Goal: Information Seeking & Learning: Compare options

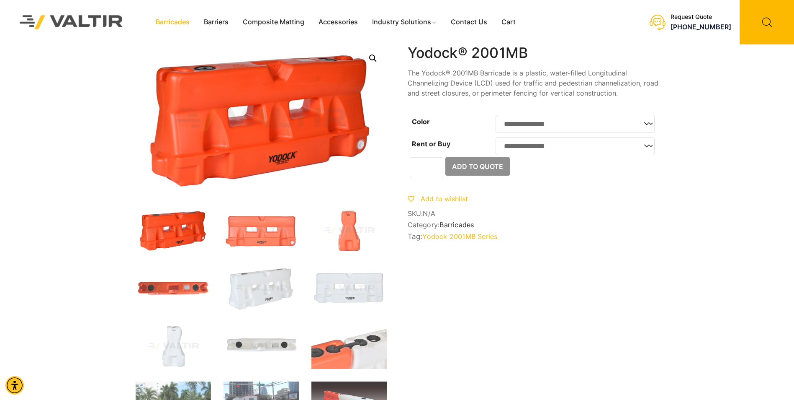
click at [178, 24] on link "Barricades" at bounding box center [173, 22] width 48 height 13
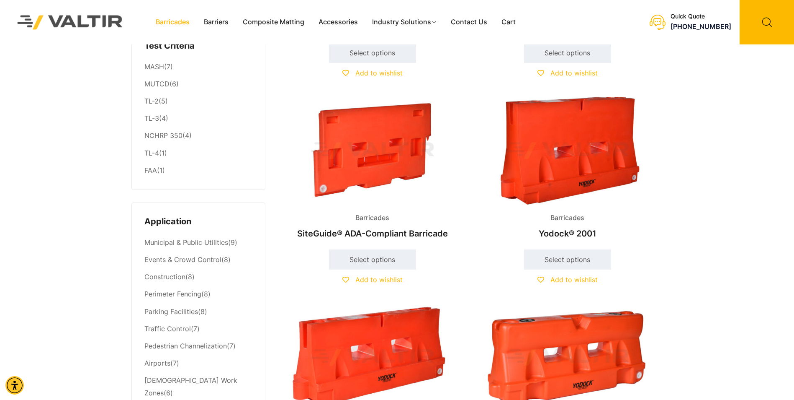
scroll to position [209, 0]
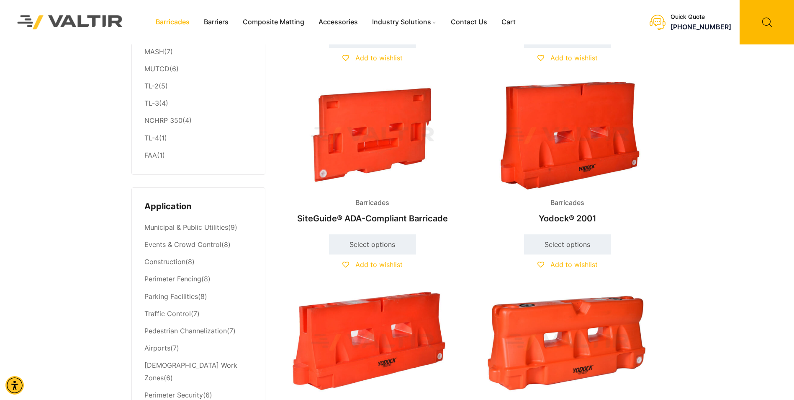
click at [588, 163] on img at bounding box center [567, 135] width 181 height 108
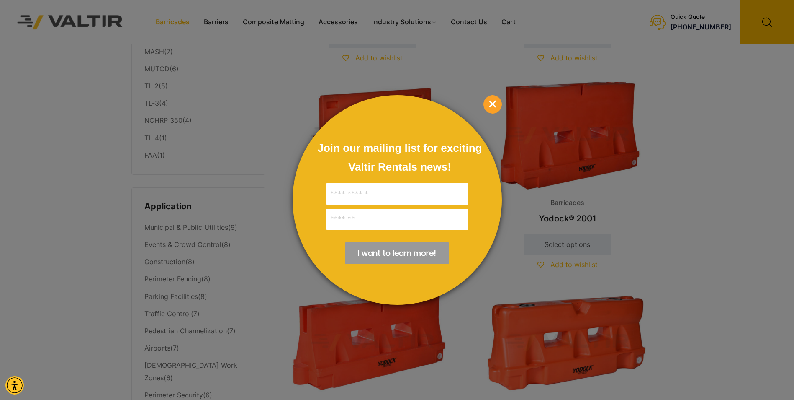
scroll to position [377, 0]
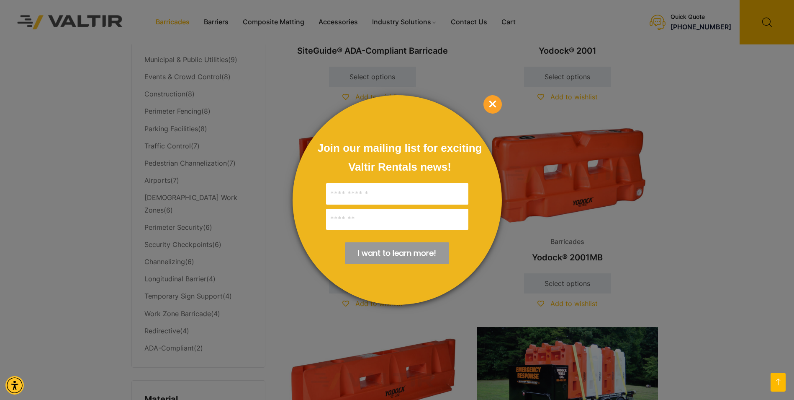
click at [719, 256] on div at bounding box center [397, 200] width 794 height 400
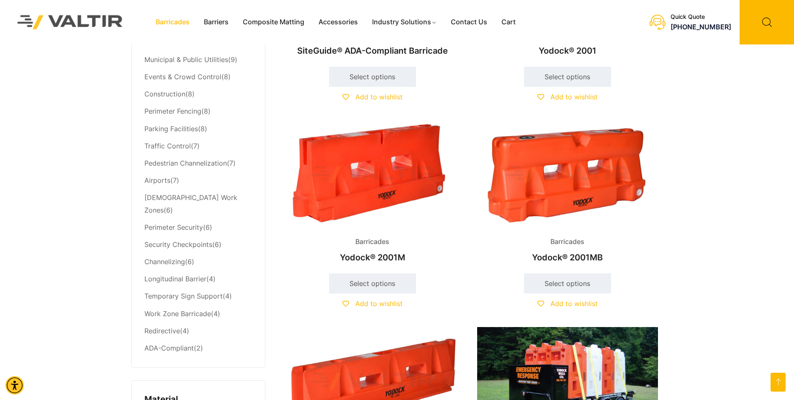
click at [362, 202] on img at bounding box center [372, 174] width 181 height 108
click at [597, 178] on img at bounding box center [567, 174] width 181 height 108
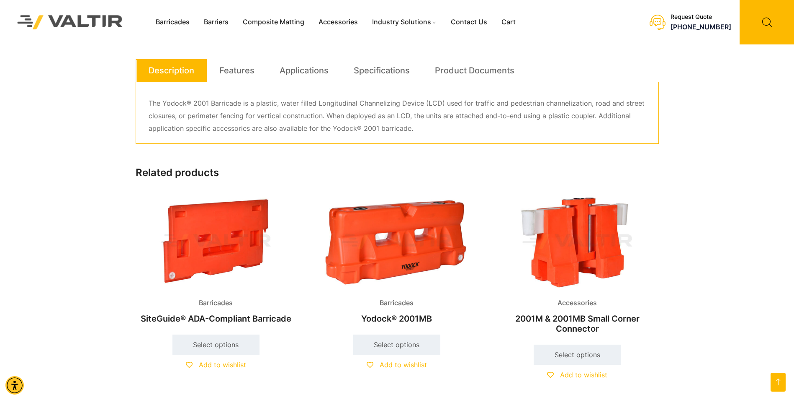
scroll to position [377, 0]
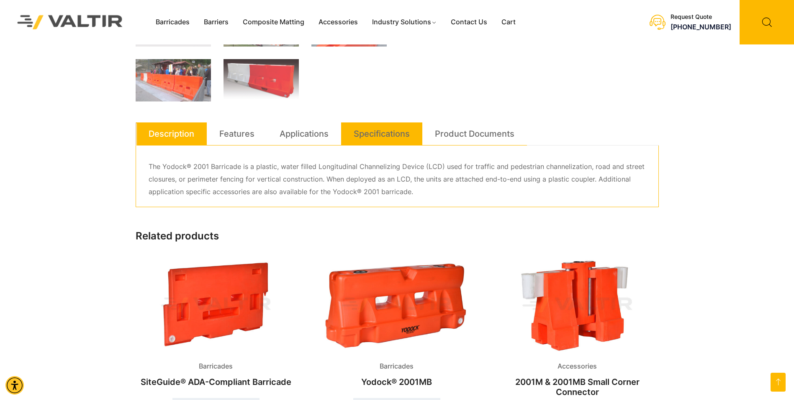
click at [363, 129] on link "Specifications" at bounding box center [382, 133] width 56 height 23
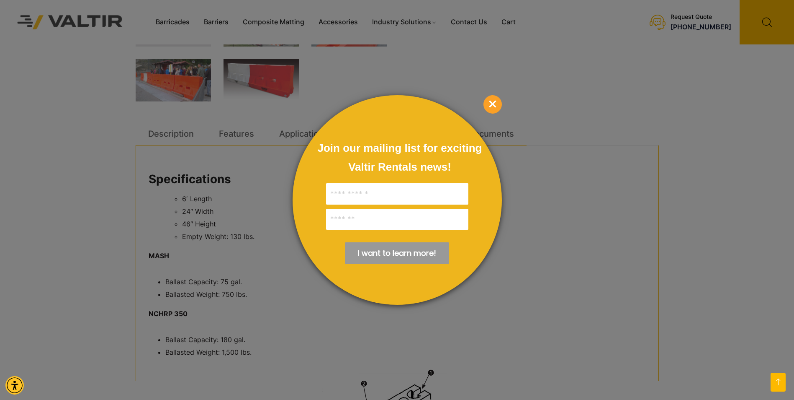
click at [628, 182] on div at bounding box center [397, 200] width 794 height 400
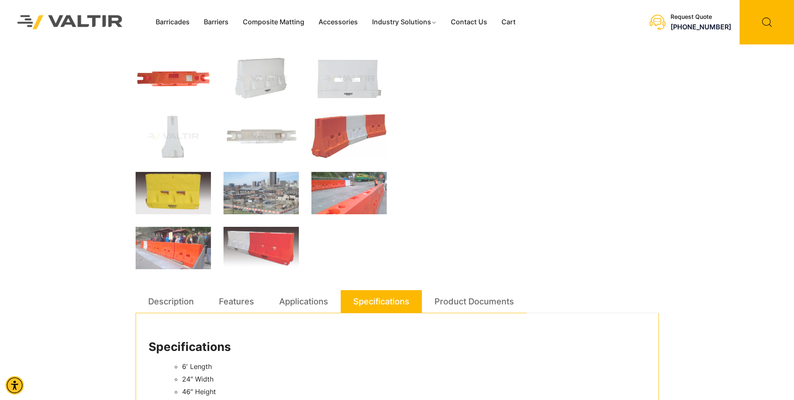
scroll to position [0, 0]
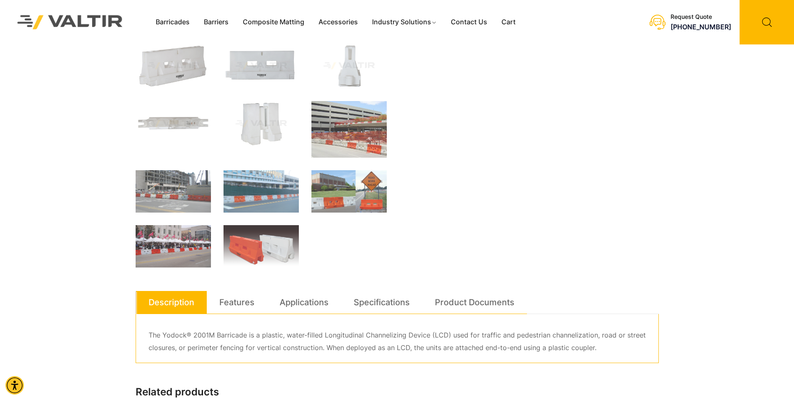
scroll to position [293, 0]
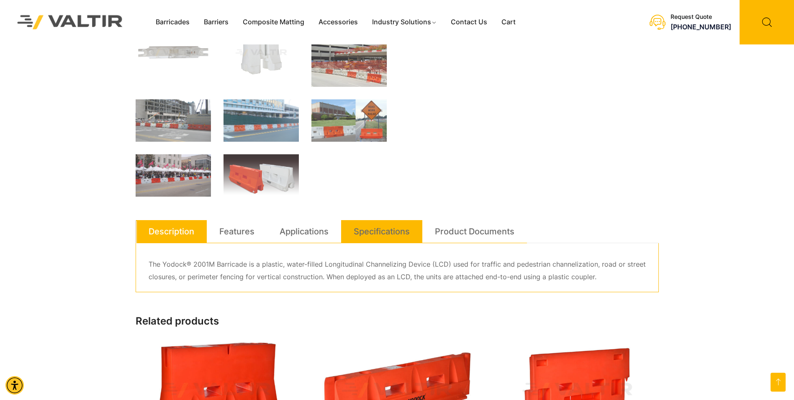
click at [375, 235] on link "Specifications" at bounding box center [382, 231] width 56 height 23
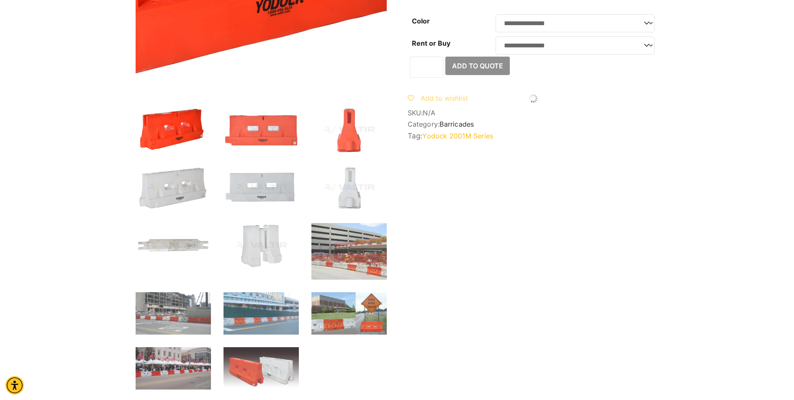
scroll to position [0, 0]
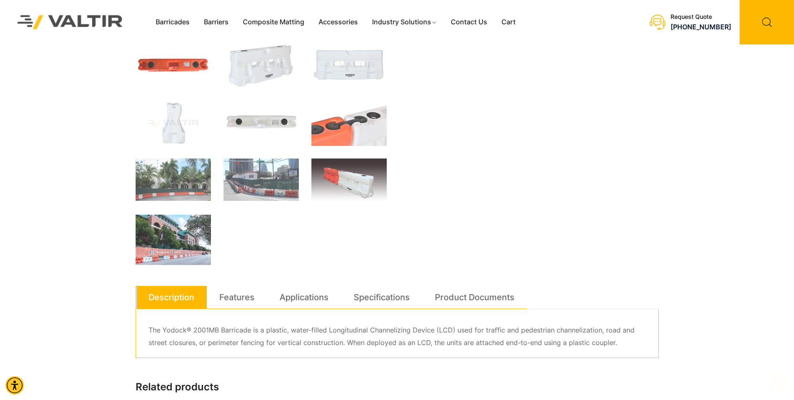
scroll to position [293, 0]
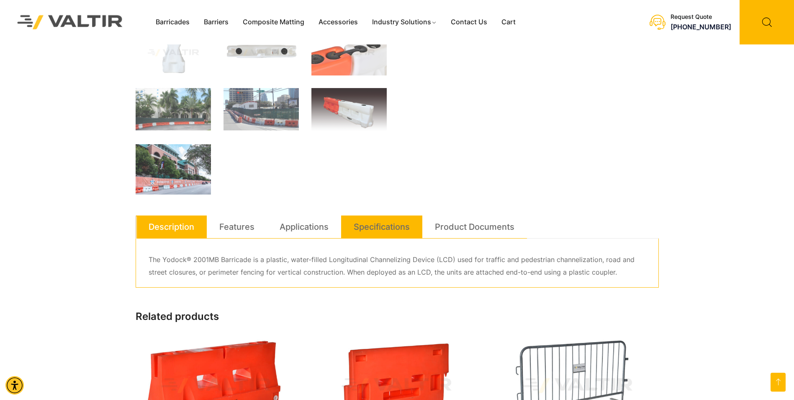
click at [384, 222] on link "Specifications" at bounding box center [382, 226] width 56 height 23
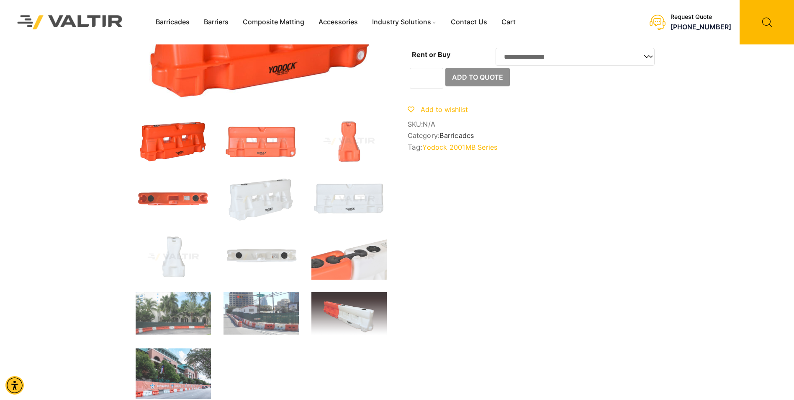
scroll to position [209, 0]
